Goal: Task Accomplishment & Management: Manage account settings

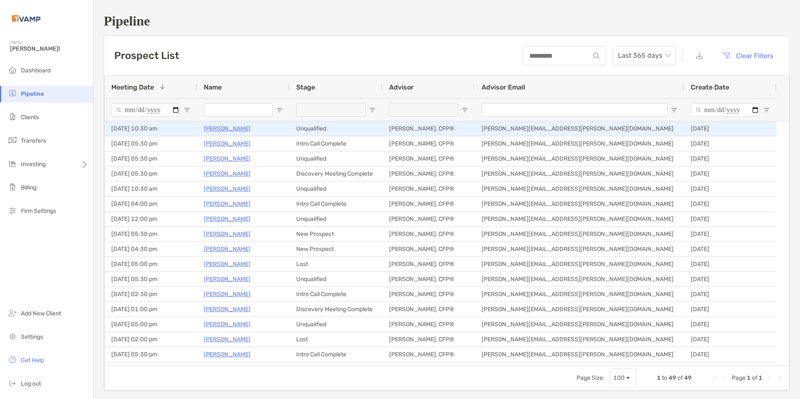
click at [212, 128] on p "[PERSON_NAME]" at bounding box center [227, 128] width 47 height 10
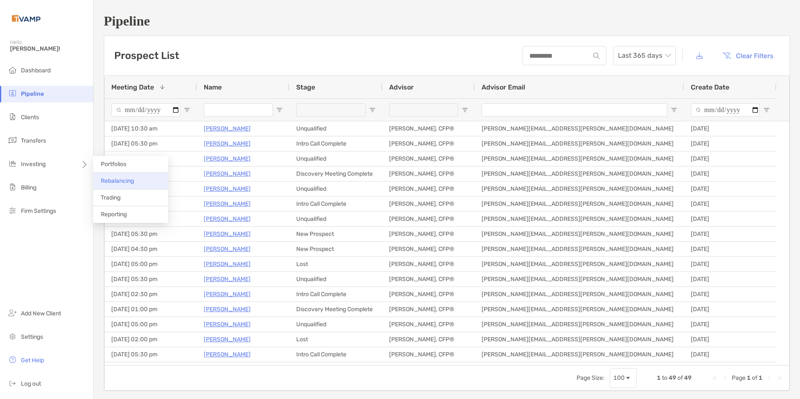
click at [129, 181] on span "Rebalancing" at bounding box center [117, 180] width 33 height 7
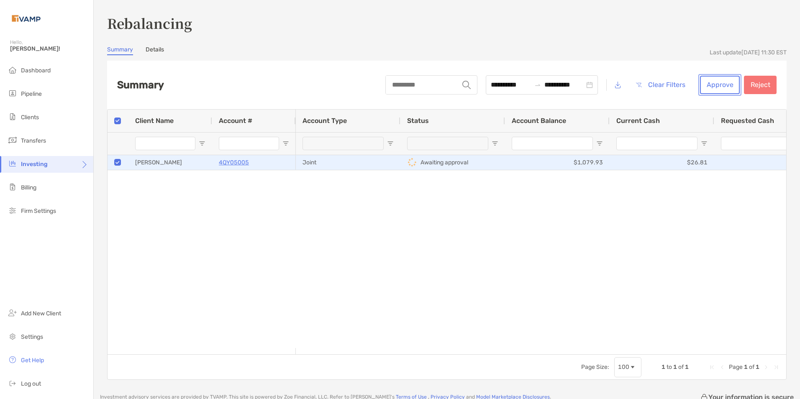
click at [713, 87] on button "Approve" at bounding box center [720, 85] width 40 height 18
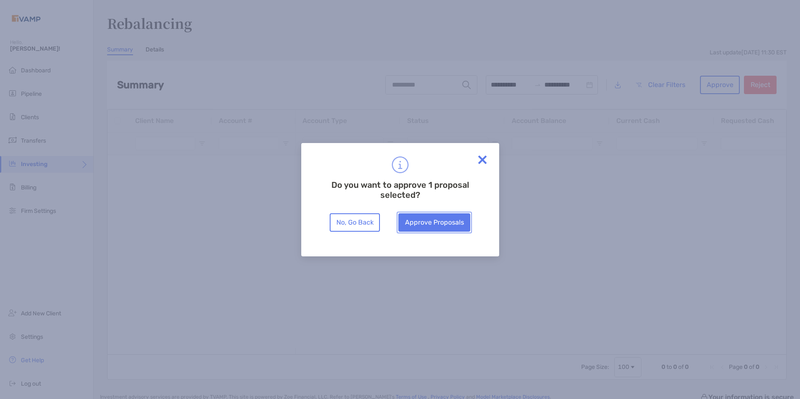
click at [447, 223] on button "Approve Proposals" at bounding box center [434, 222] width 72 height 18
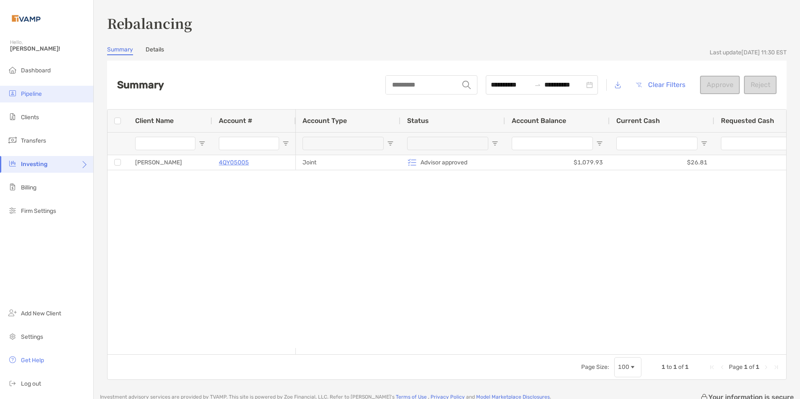
click at [33, 95] on span "Pipeline" at bounding box center [31, 93] width 21 height 7
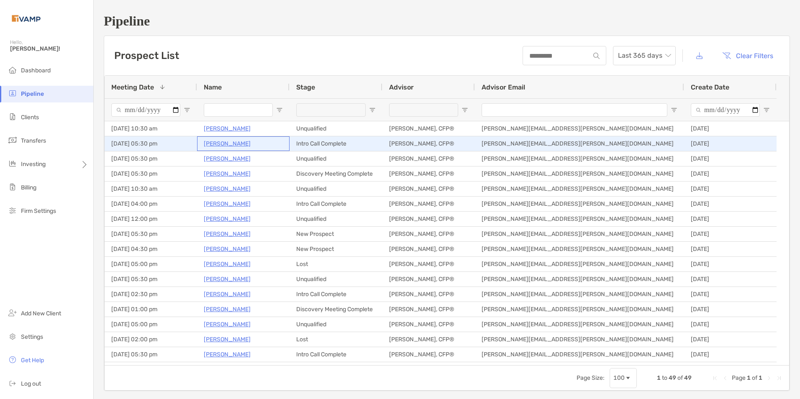
click at [221, 141] on p "[PERSON_NAME]" at bounding box center [227, 143] width 47 height 10
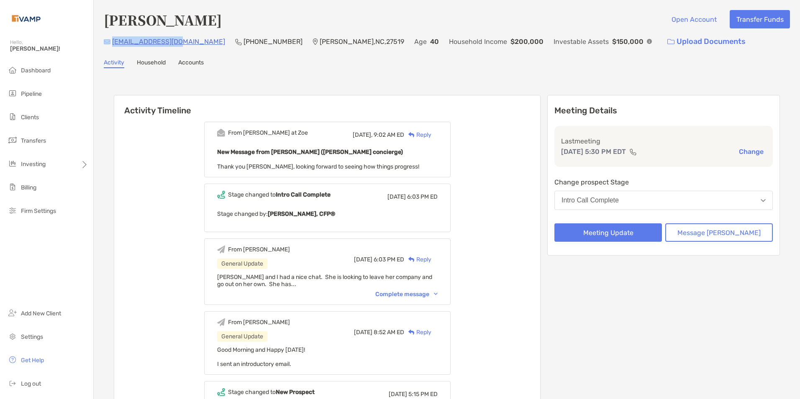
drag, startPoint x: 182, startPoint y: 42, endPoint x: 108, endPoint y: 39, distance: 73.7
click at [108, 39] on div "mkwhitne@gmail.com (919) 273-1427 Cary , NC , 27519 Age 40 Household Income $20…" at bounding box center [447, 42] width 686 height 18
copy div "mkwhitne@gmail.com"
click at [28, 94] on span "Pipeline" at bounding box center [31, 93] width 21 height 7
